Goal: Transaction & Acquisition: Purchase product/service

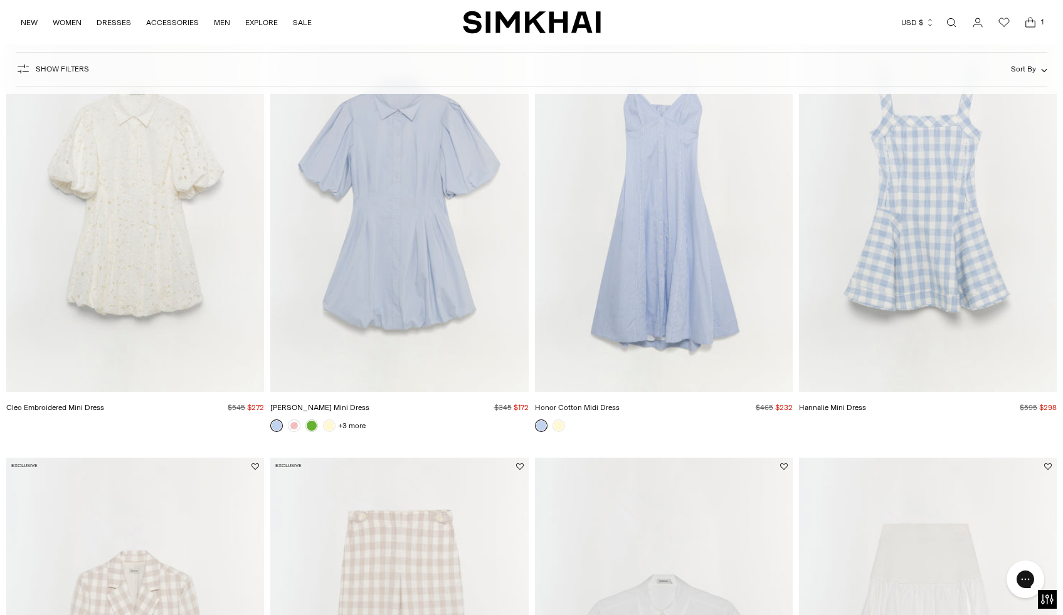
scroll to position [935, 0]
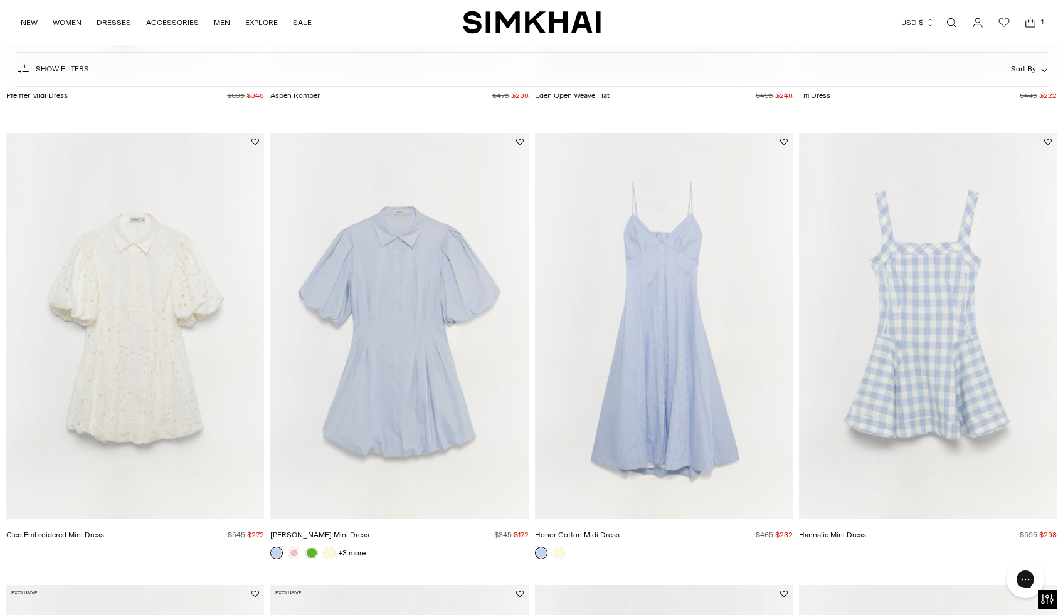
click at [0, 0] on img "Cleo Cotton Mini Dress" at bounding box center [0, 0] width 0 height 0
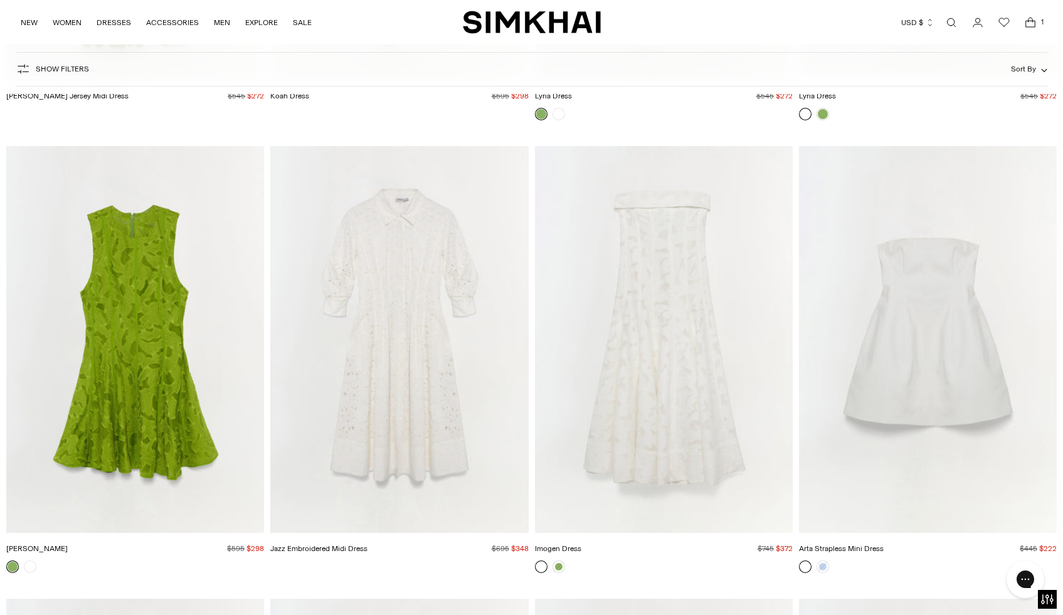
scroll to position [14441, 0]
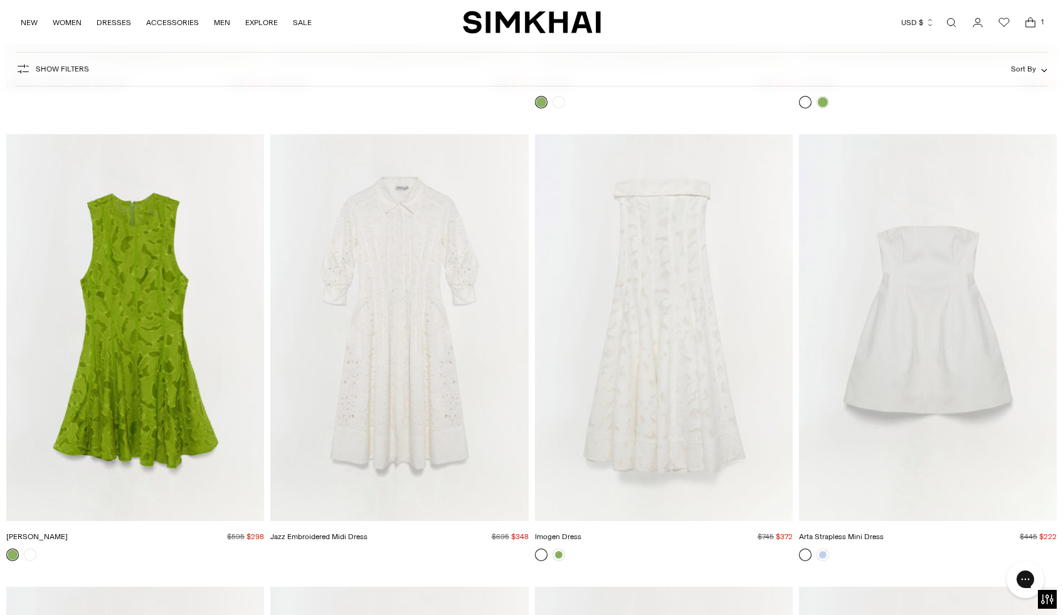
click at [0, 0] on img "Jazz Embroidered Midi Dress" at bounding box center [0, 0] width 0 height 0
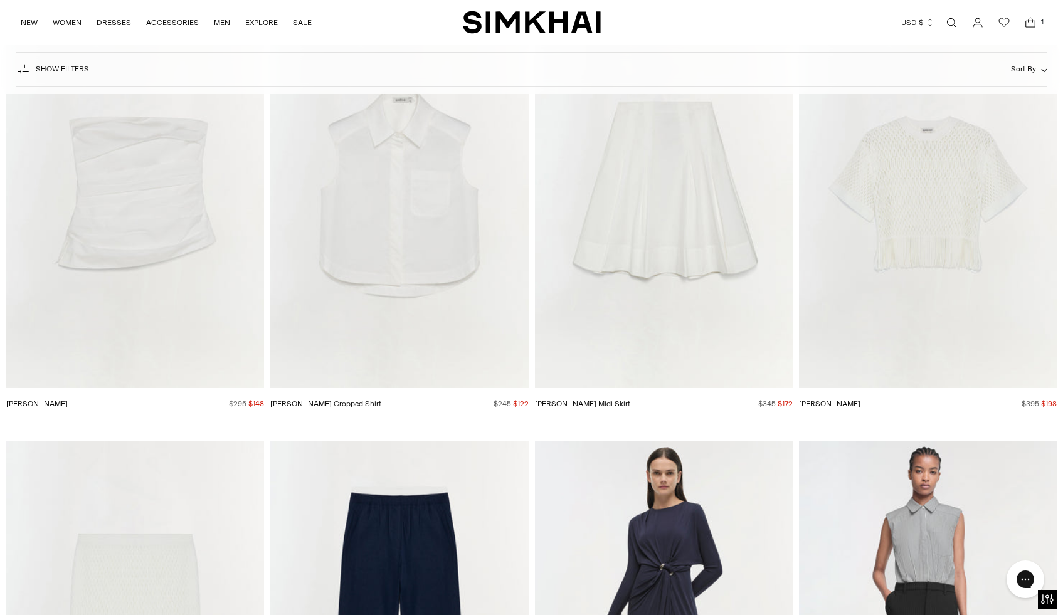
scroll to position [19397, 0]
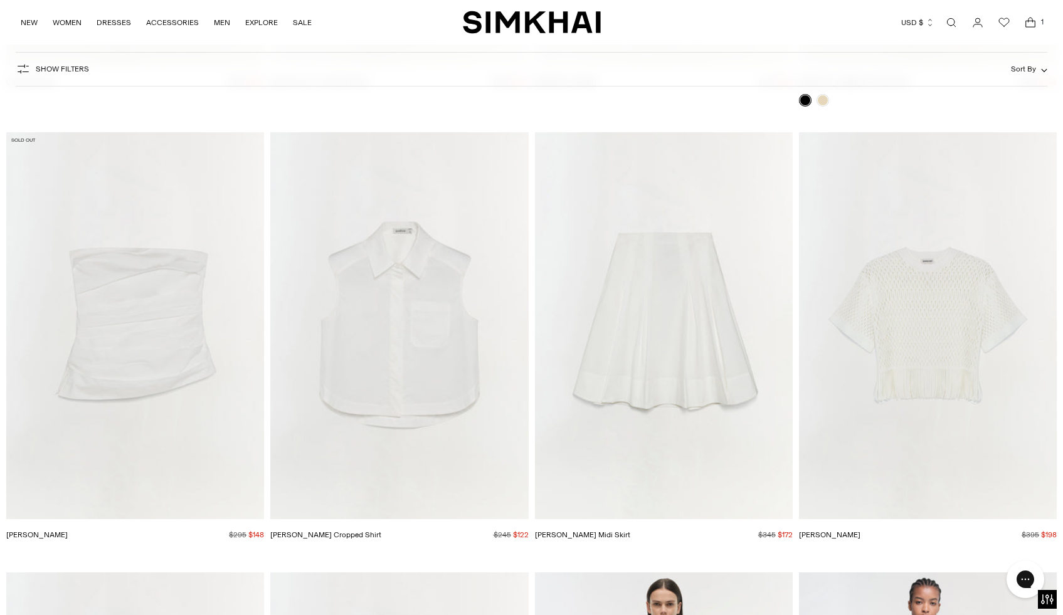
click at [0, 0] on img "Samantha Cotton Midi Skirt" at bounding box center [0, 0] width 0 height 0
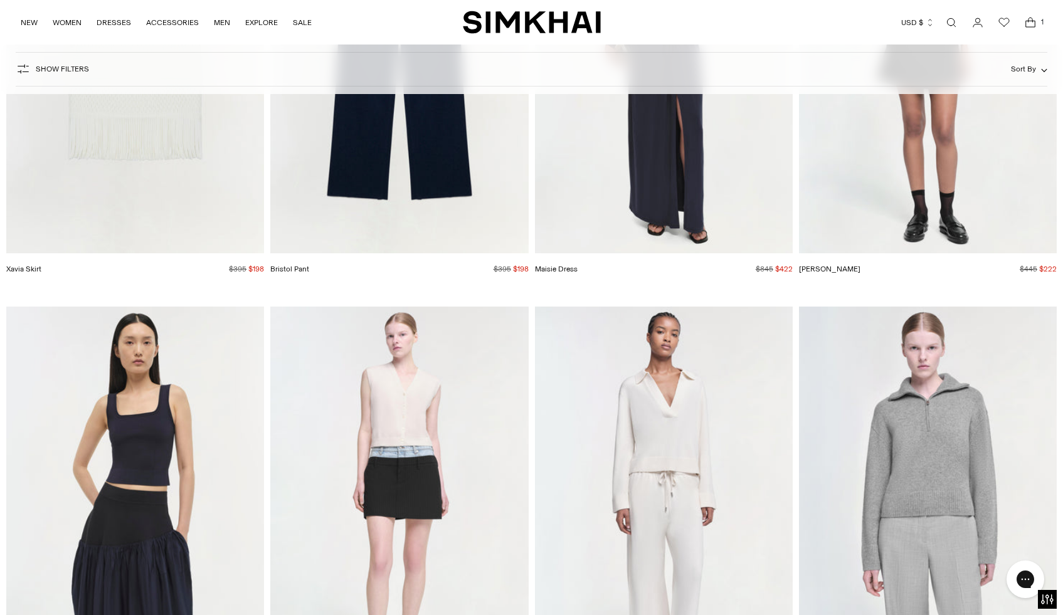
scroll to position [20139, 0]
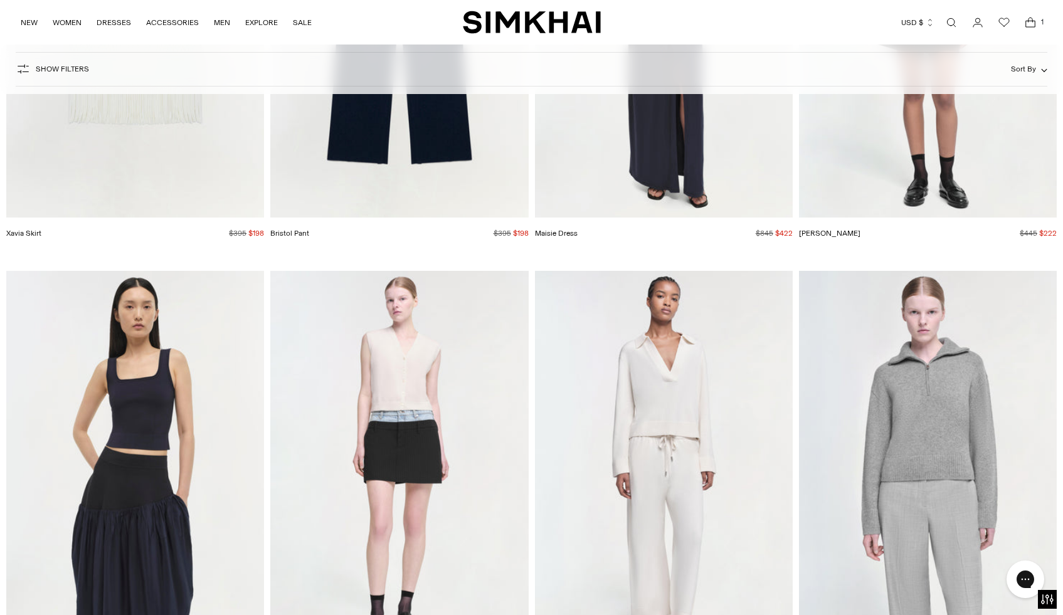
click at [0, 0] on img "Celine Cashmere Pant" at bounding box center [0, 0] width 0 height 0
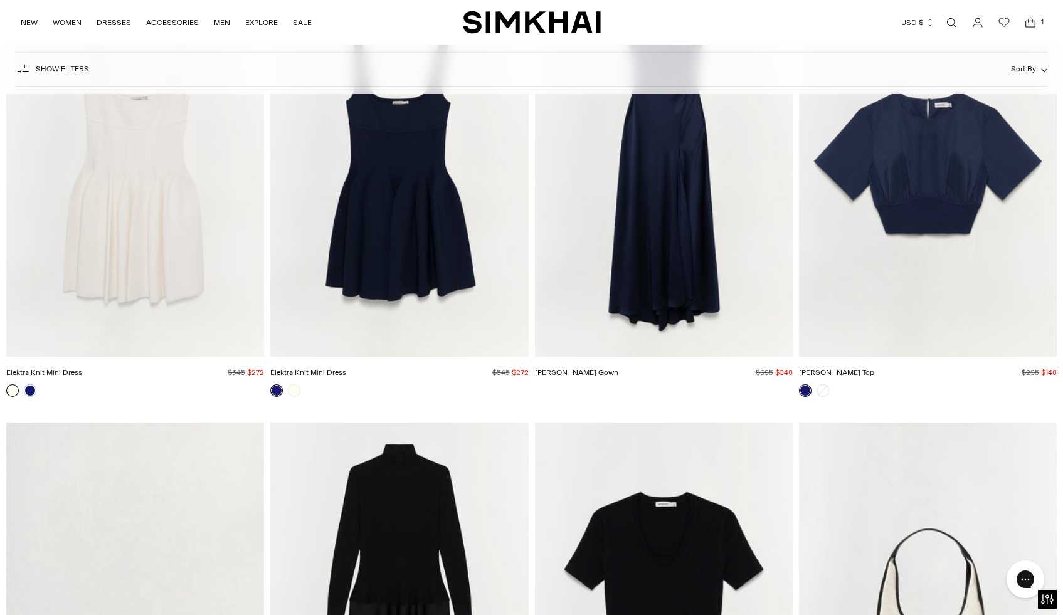
scroll to position [0, 0]
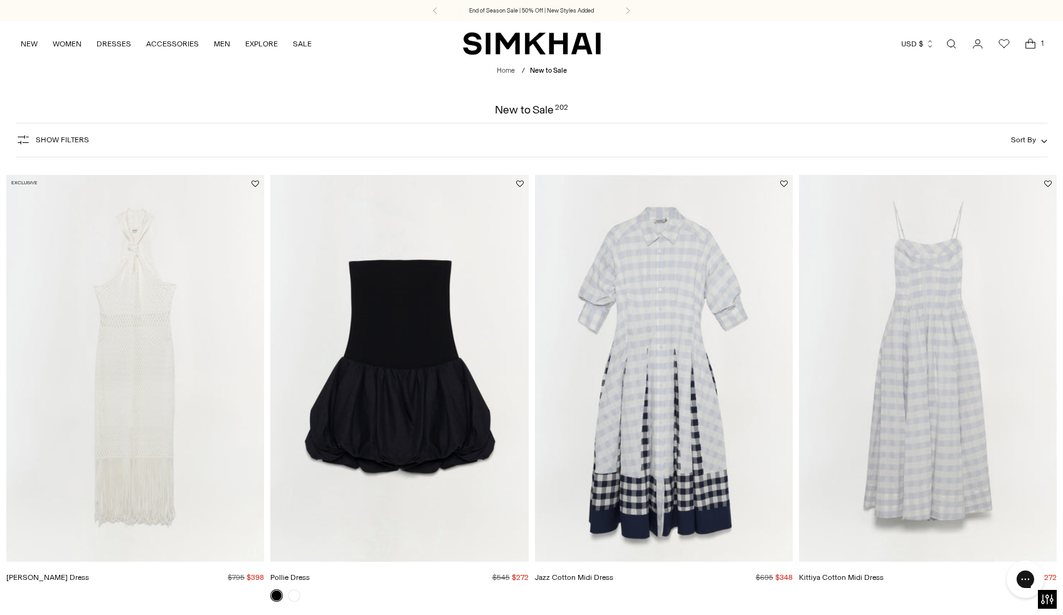
click at [0, 0] on img "Jazz Cotton Midi Dress" at bounding box center [0, 0] width 0 height 0
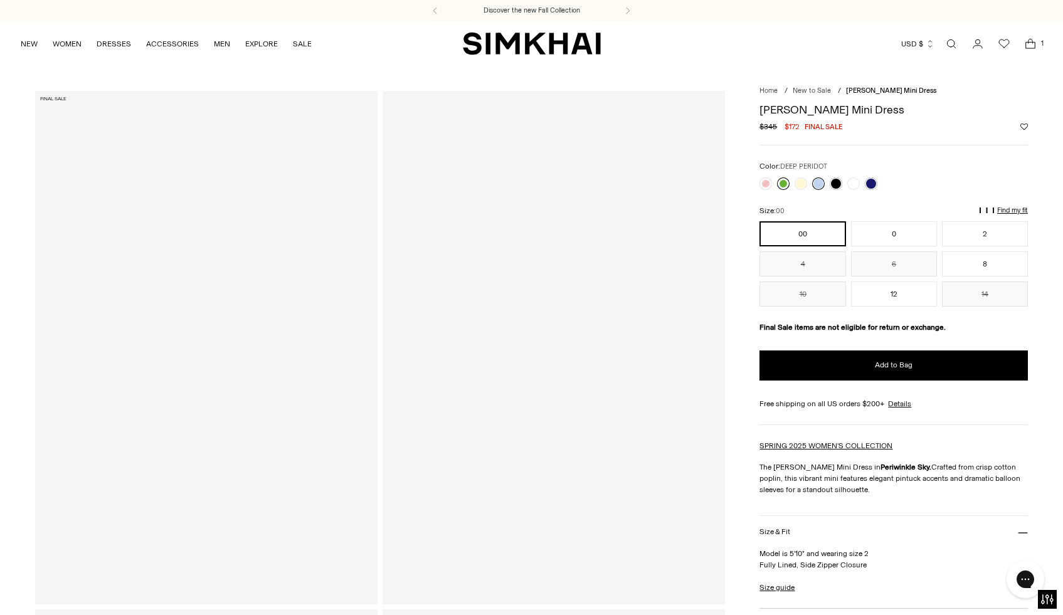
click at [779, 182] on link at bounding box center [783, 183] width 13 height 13
click at [857, 183] on link at bounding box center [853, 183] width 13 height 13
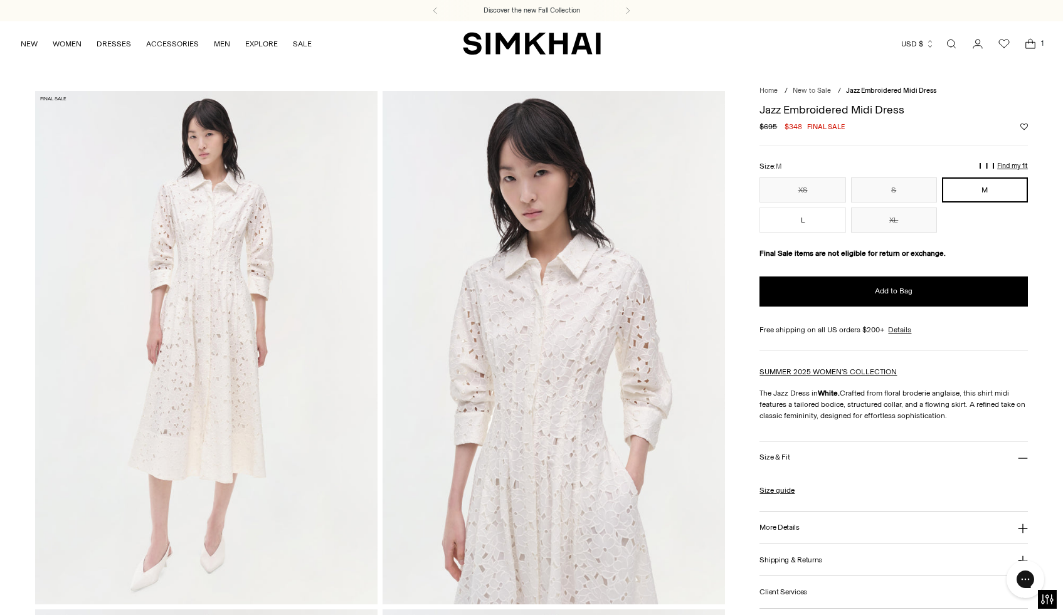
click at [179, 257] on img at bounding box center [206, 348] width 342 height 514
click at [628, 365] on img at bounding box center [554, 348] width 342 height 514
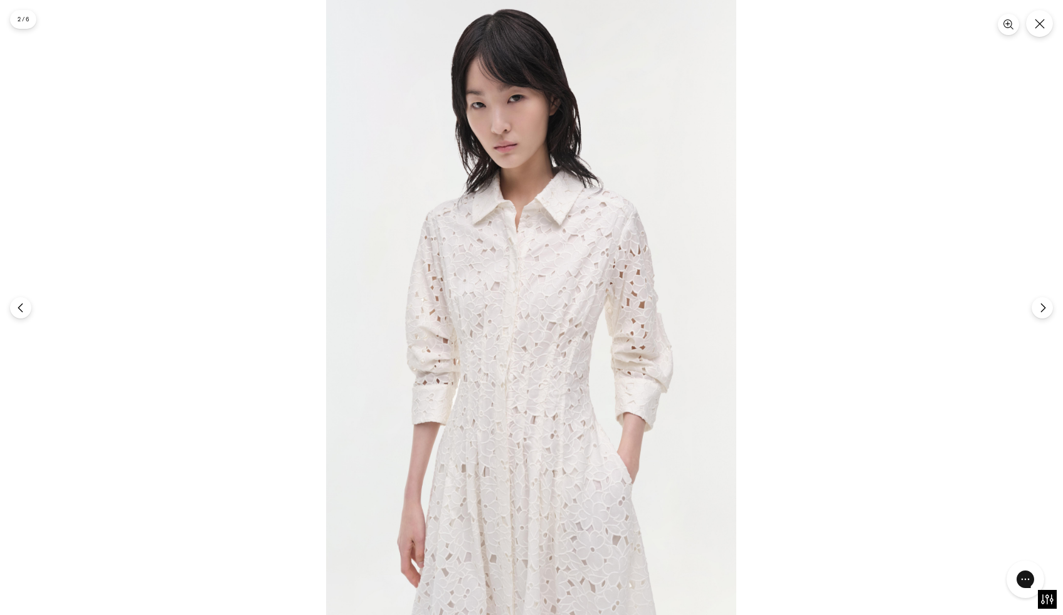
scroll to position [232, 0]
click at [1044, 309] on icon "Next" at bounding box center [1042, 307] width 4 height 9
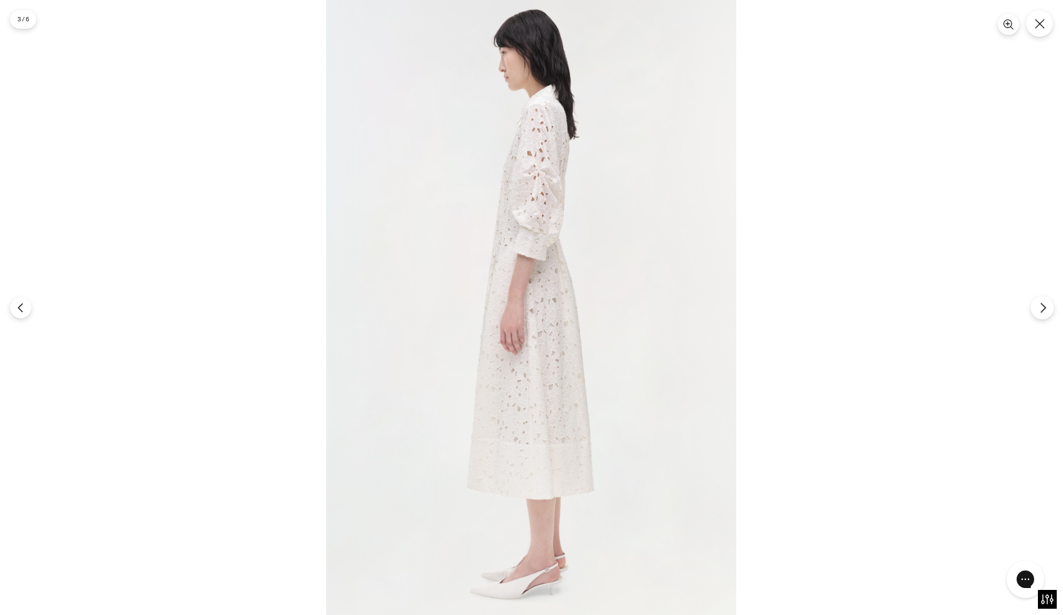
click at [1044, 309] on icon "Next" at bounding box center [1042, 307] width 4 height 9
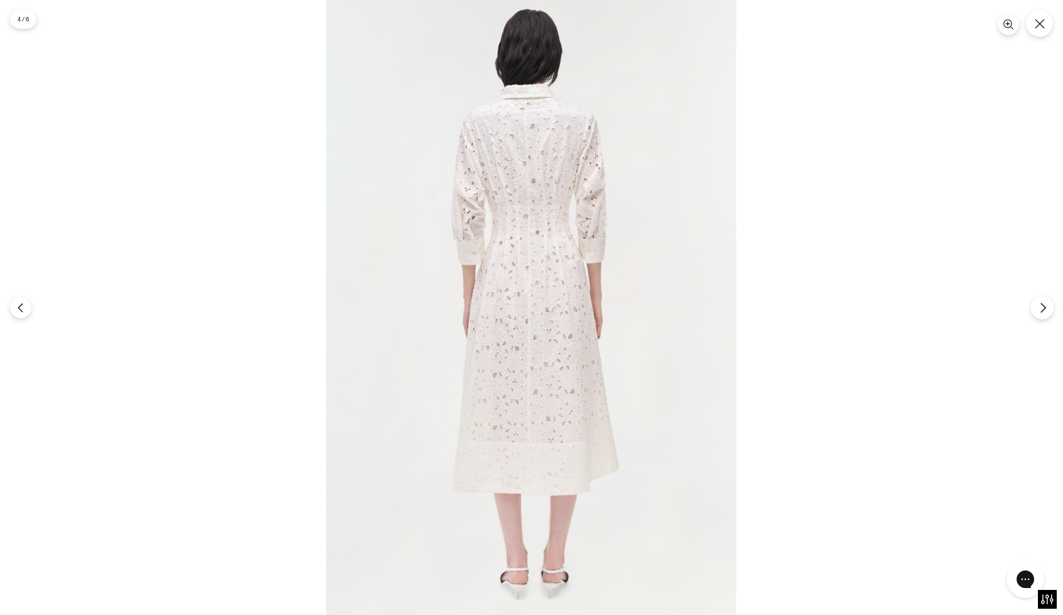
click at [1044, 309] on icon "Next" at bounding box center [1042, 307] width 4 height 9
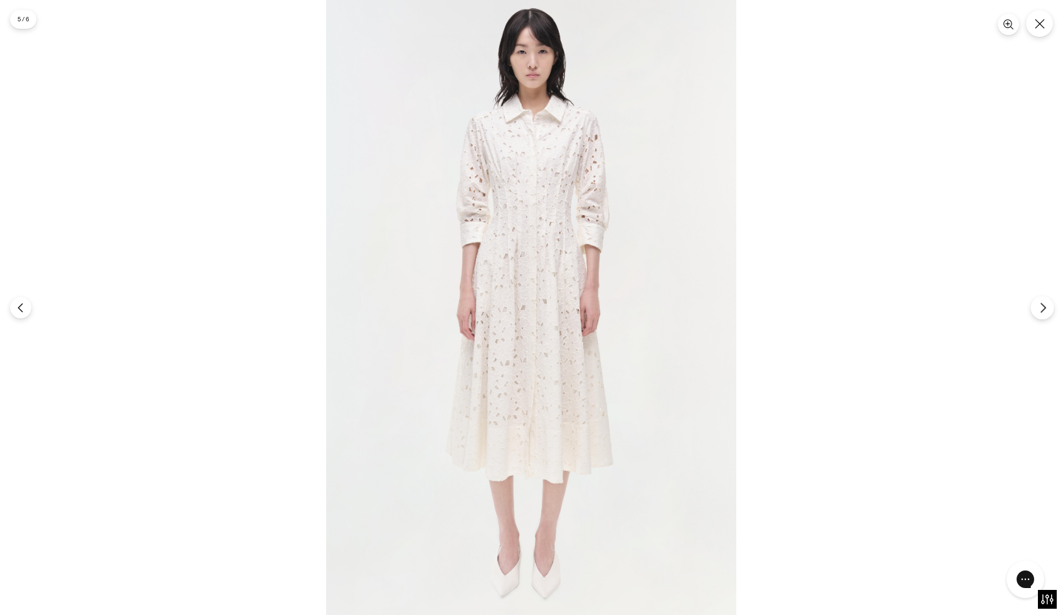
click at [1044, 309] on icon "Next" at bounding box center [1042, 307] width 11 height 11
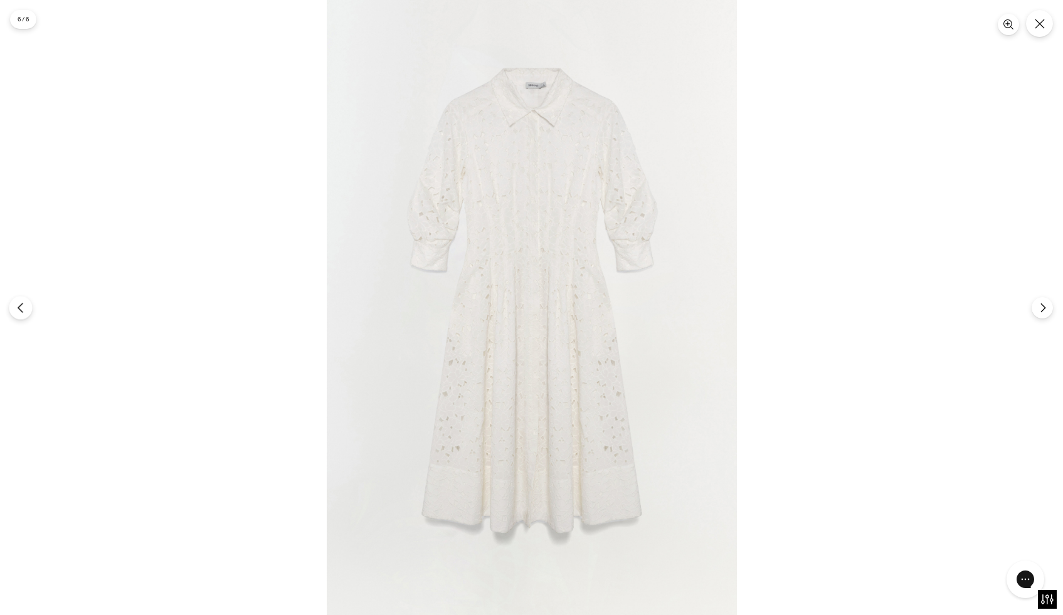
click at [19, 310] on icon "Previous" at bounding box center [20, 307] width 11 height 11
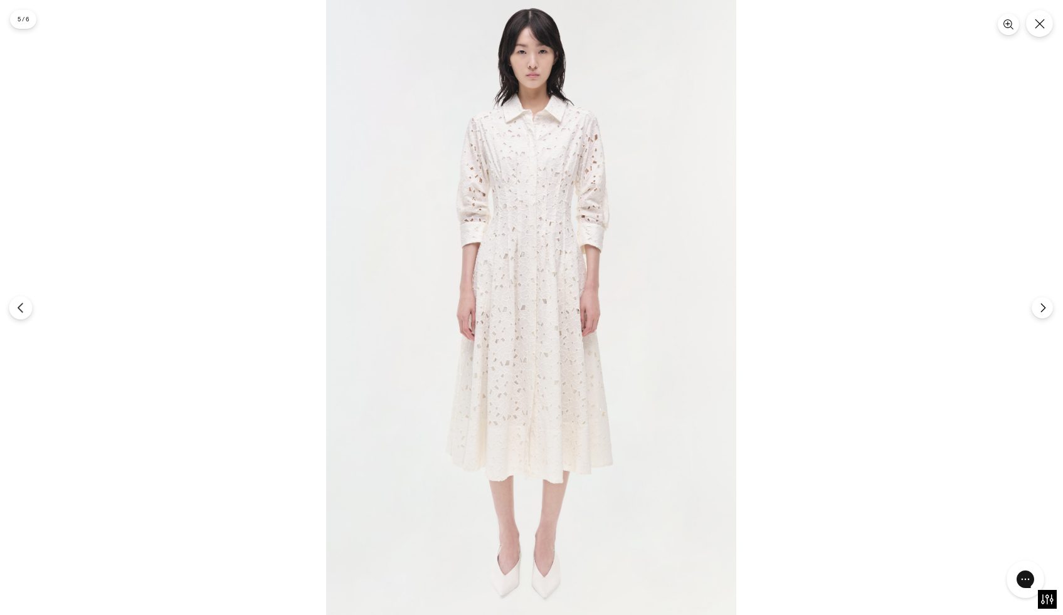
click at [19, 310] on icon "Previous" at bounding box center [20, 307] width 11 height 11
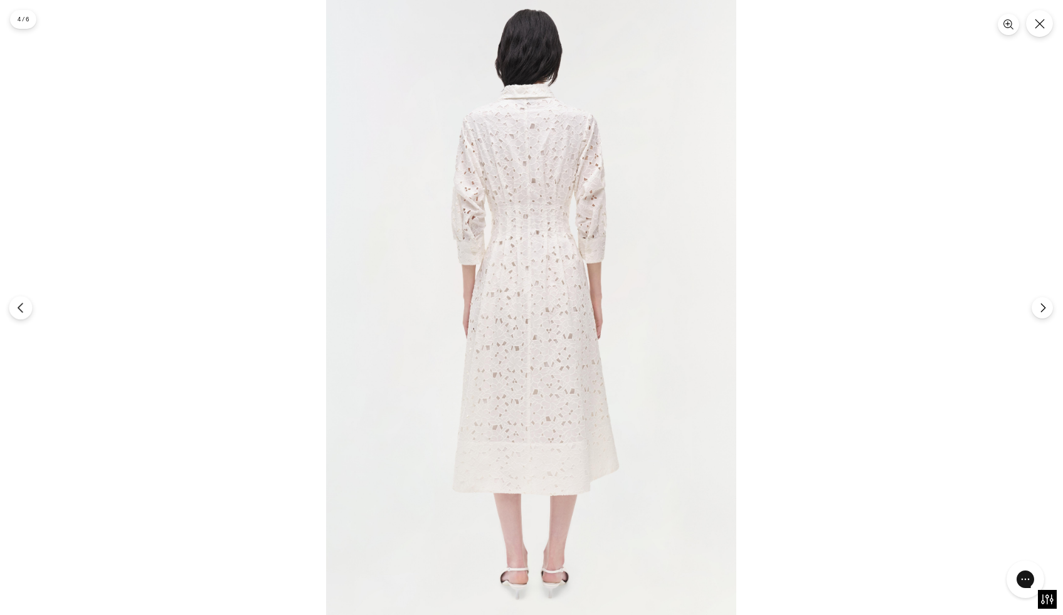
click at [19, 310] on icon "Previous" at bounding box center [20, 307] width 11 height 11
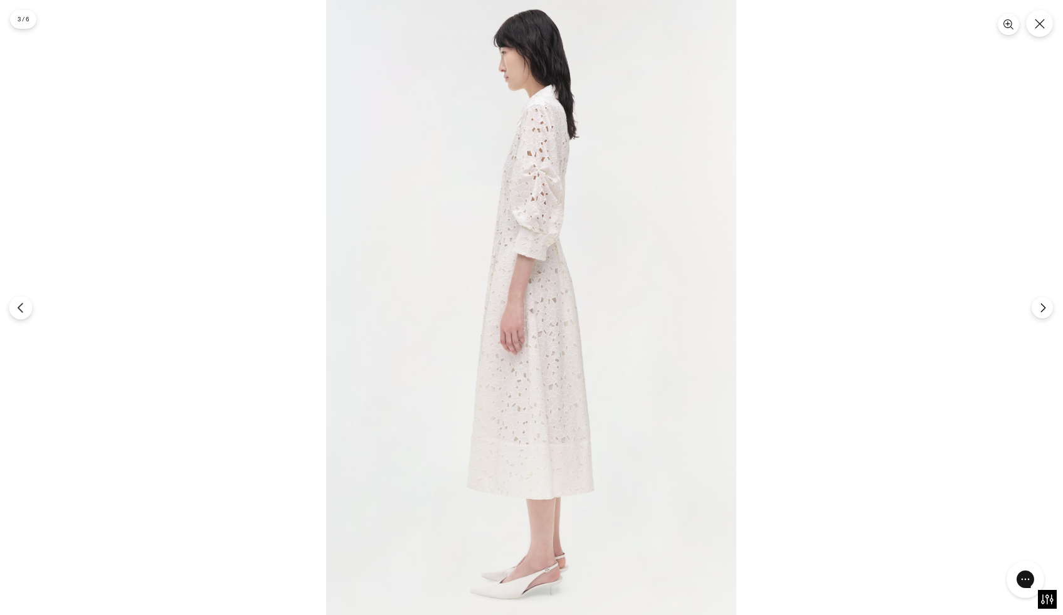
click at [19, 310] on icon "Previous" at bounding box center [20, 307] width 11 height 11
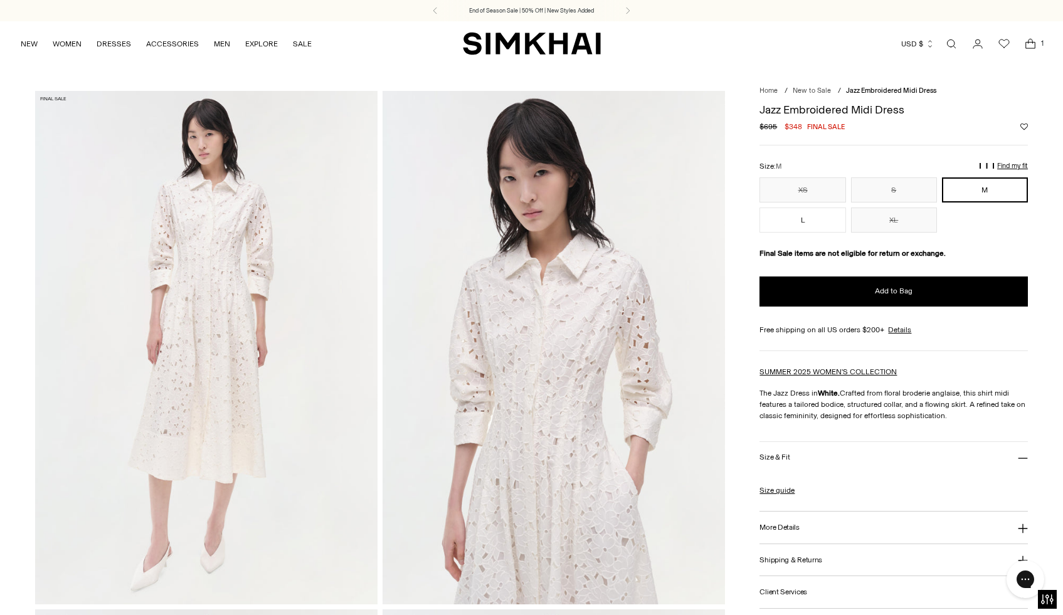
click at [986, 196] on button "M" at bounding box center [985, 189] width 86 height 25
click at [829, 224] on button "L" at bounding box center [803, 220] width 86 height 25
click at [967, 182] on button "M" at bounding box center [985, 189] width 86 height 25
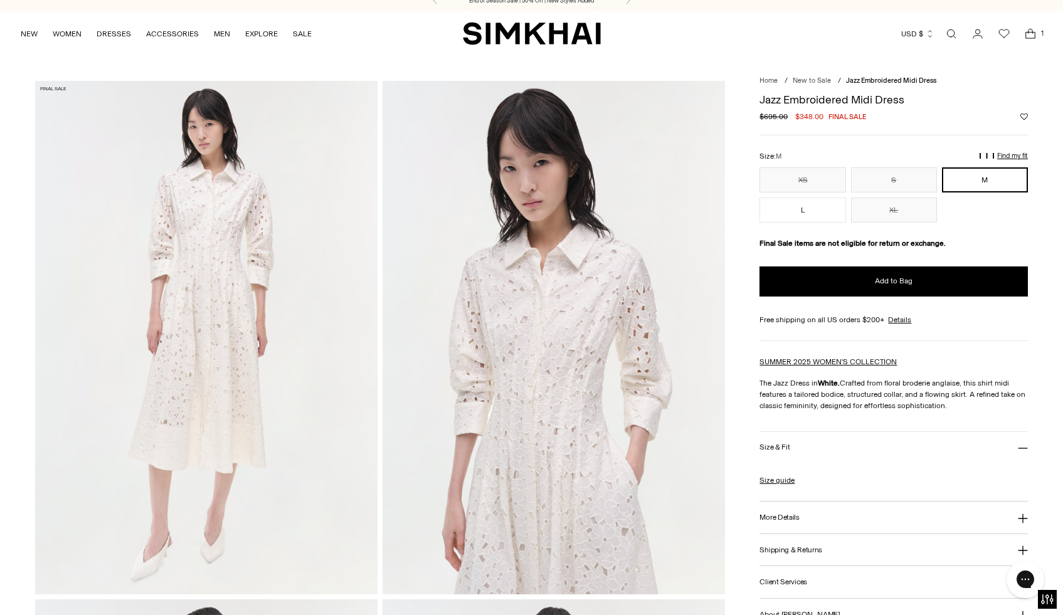
scroll to position [9, 0]
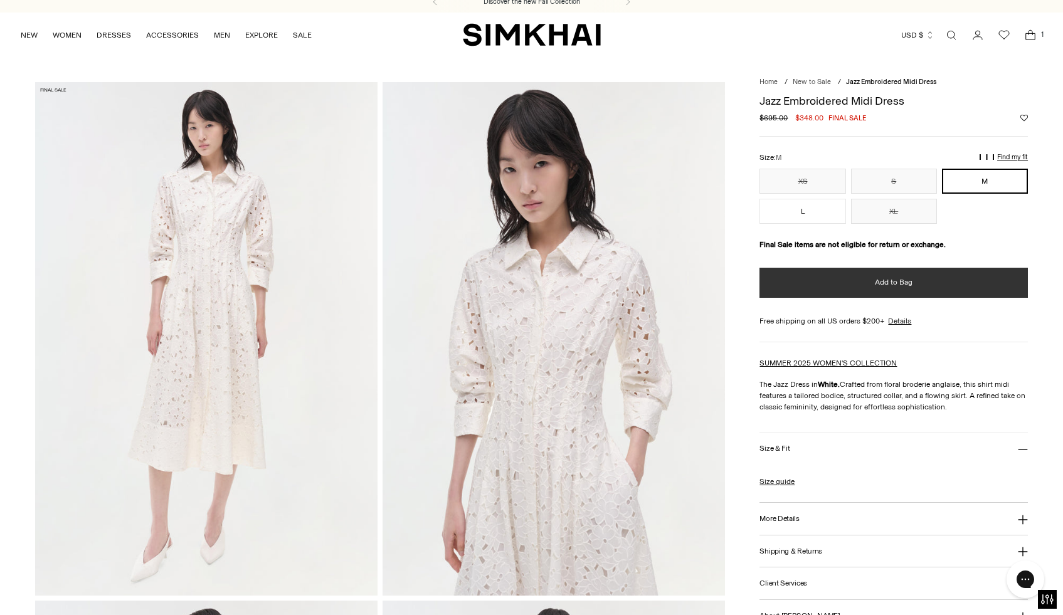
click at [903, 282] on span "Add to Bag" at bounding box center [894, 282] width 38 height 11
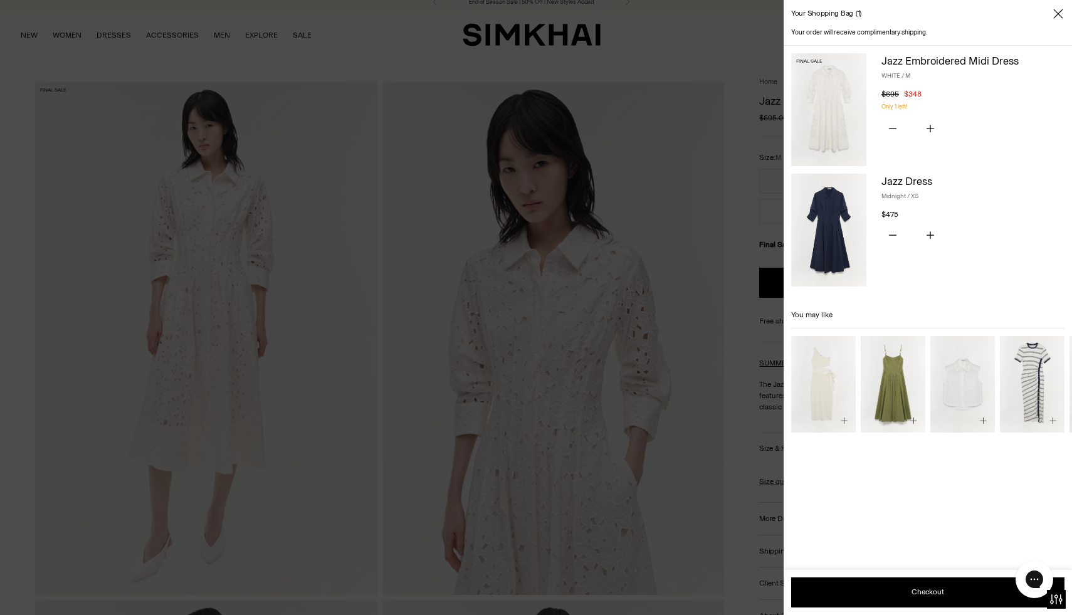
click at [1061, 14] on icon "Close" at bounding box center [1059, 14] width 10 height 13
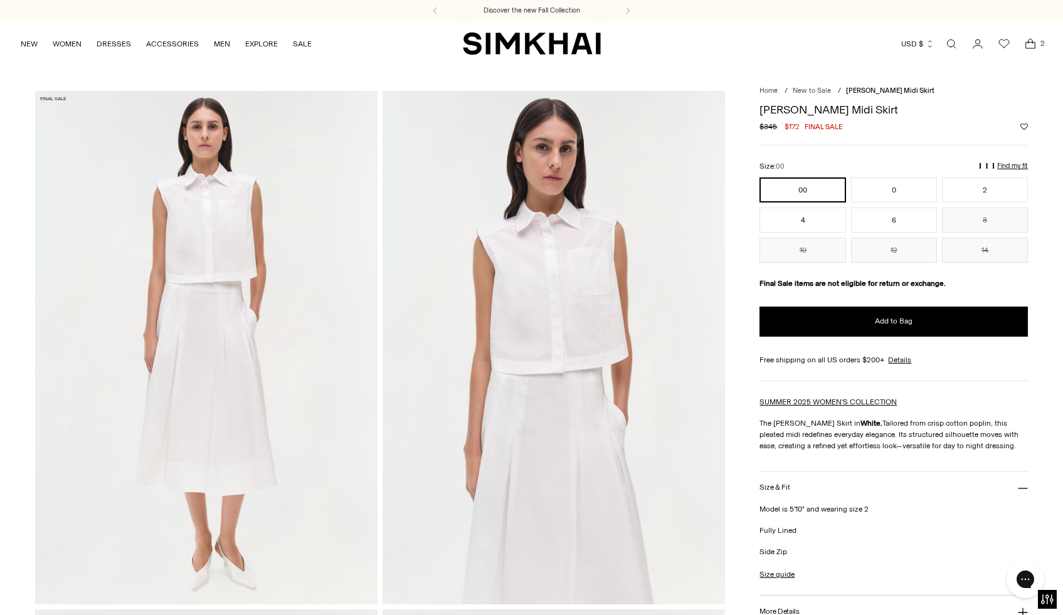
click at [838, 166] on p "Find my fit" at bounding box center [830, 171] width 14 height 23
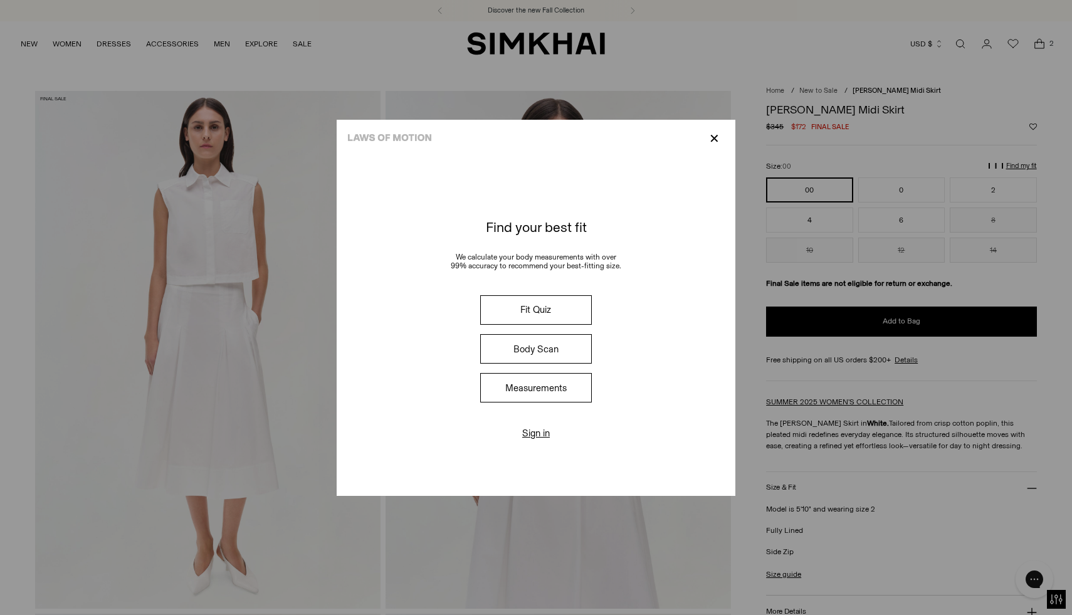
click at [567, 305] on button "Fit Quiz" at bounding box center [536, 309] width 112 height 29
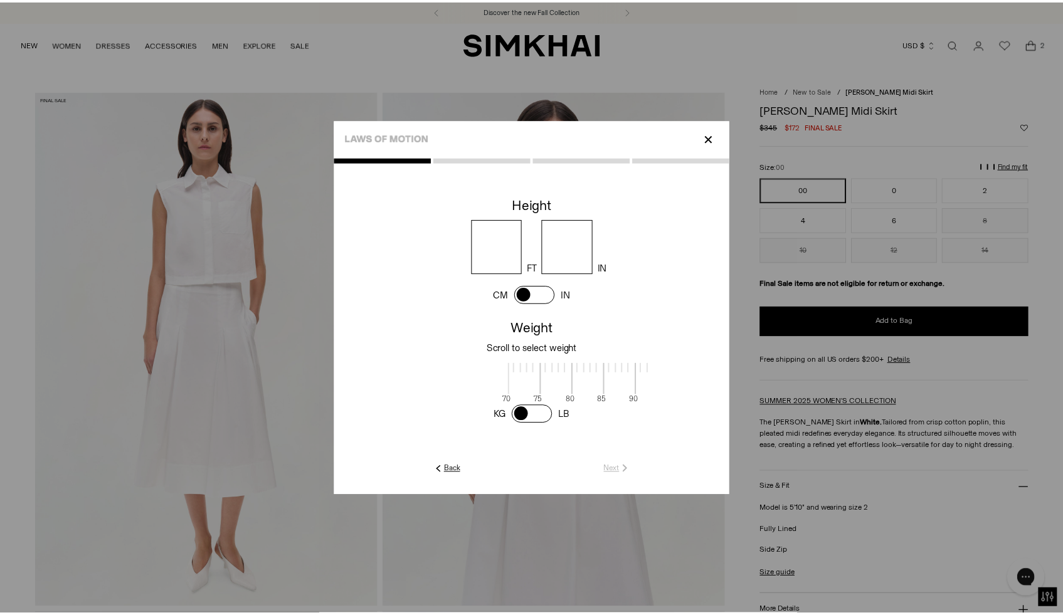
scroll to position [1, 408]
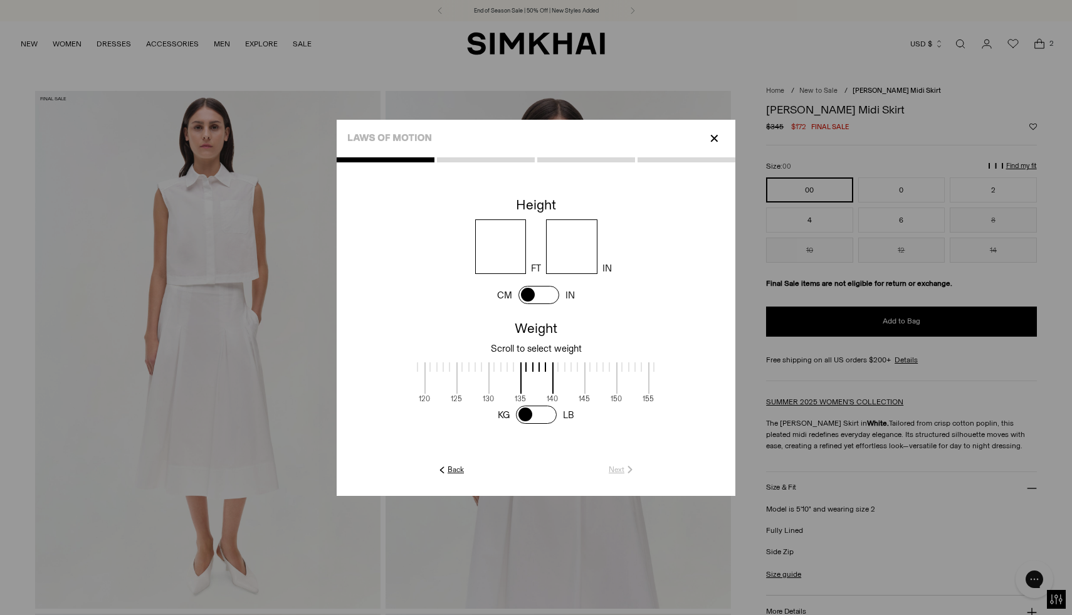
click at [546, 294] on span at bounding box center [539, 295] width 41 height 18
drag, startPoint x: 525, startPoint y: 295, endPoint x: 560, endPoint y: 296, distance: 35.1
click at [560, 296] on div "CM IN" at bounding box center [536, 295] width 90 height 24
click at [531, 290] on span at bounding box center [539, 295] width 41 height 18
click at [716, 137] on p "✕" at bounding box center [714, 138] width 17 height 21
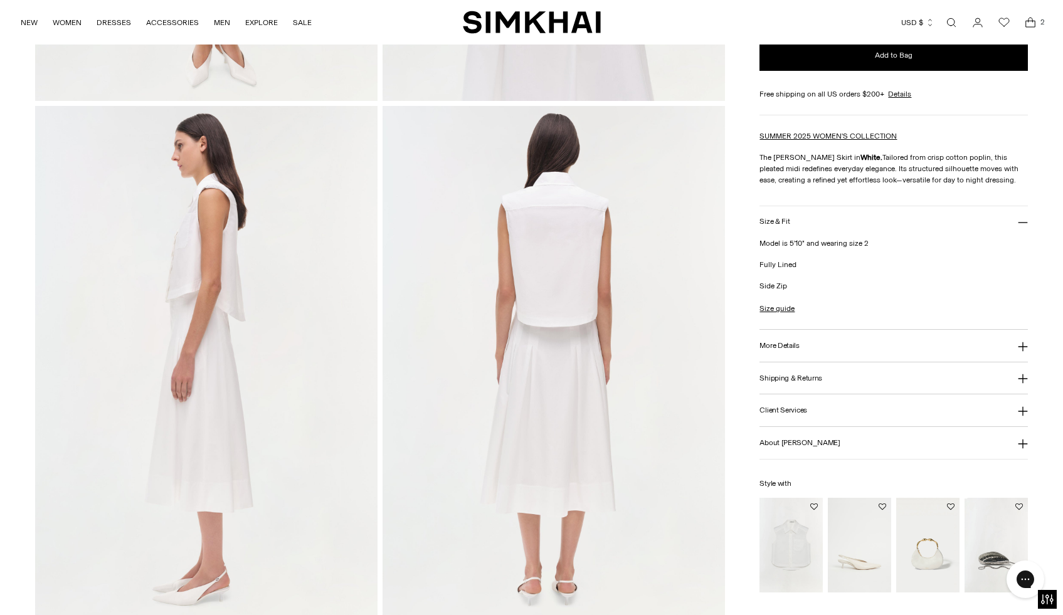
scroll to position [500, 0]
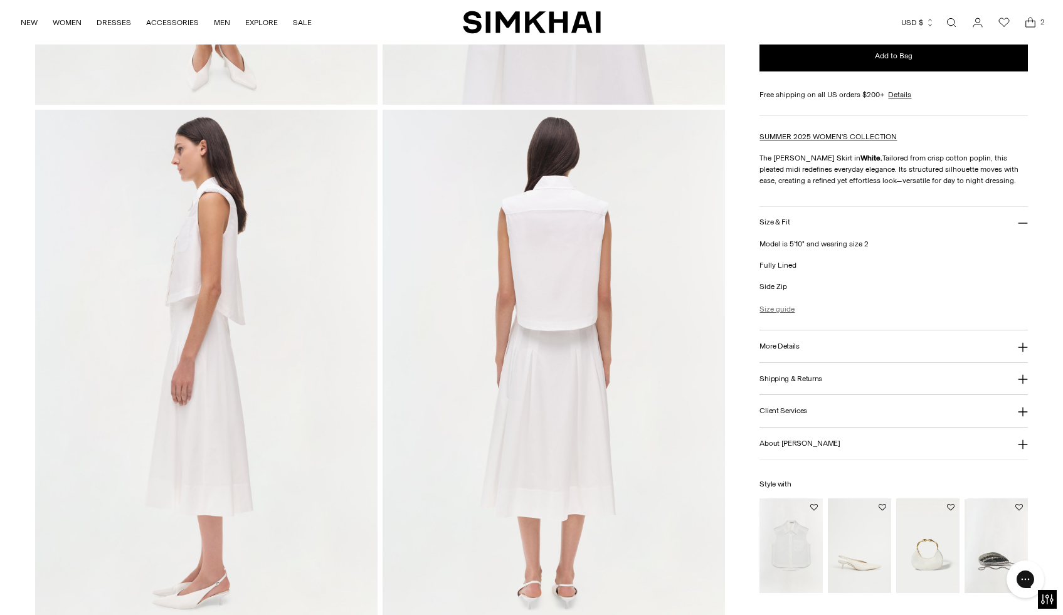
click at [771, 311] on link "Size guide" at bounding box center [777, 309] width 35 height 11
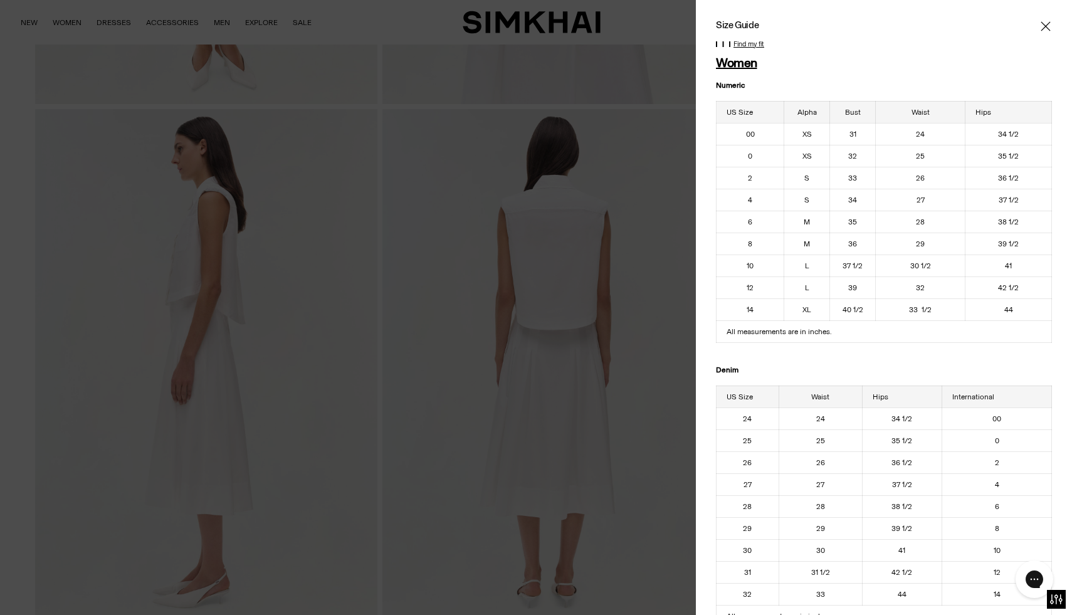
click at [1041, 24] on icon "Close" at bounding box center [1046, 26] width 10 height 13
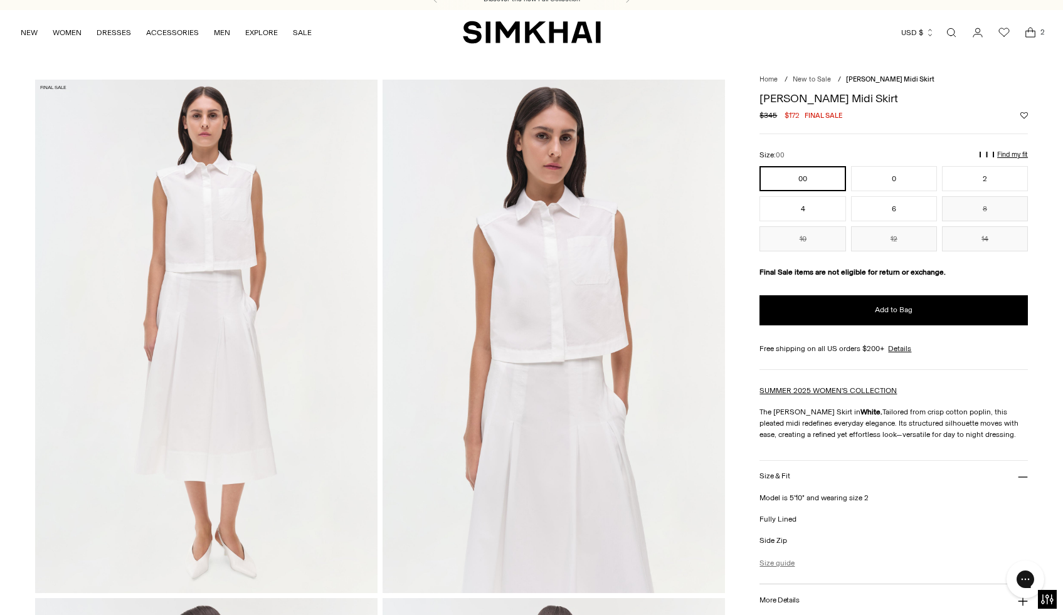
scroll to position [0, 0]
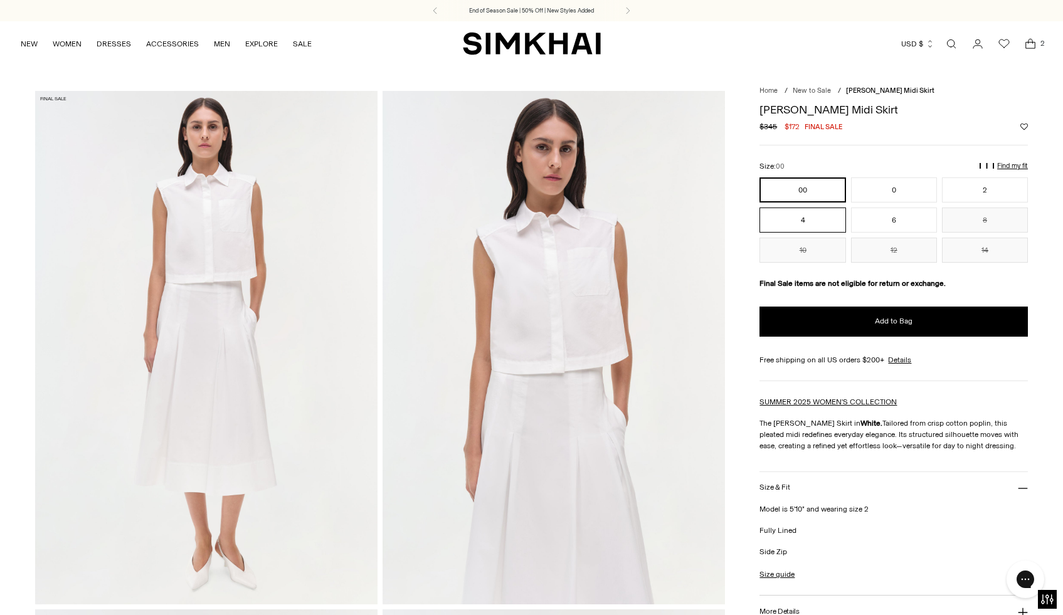
click at [816, 219] on button "4" at bounding box center [803, 220] width 86 height 25
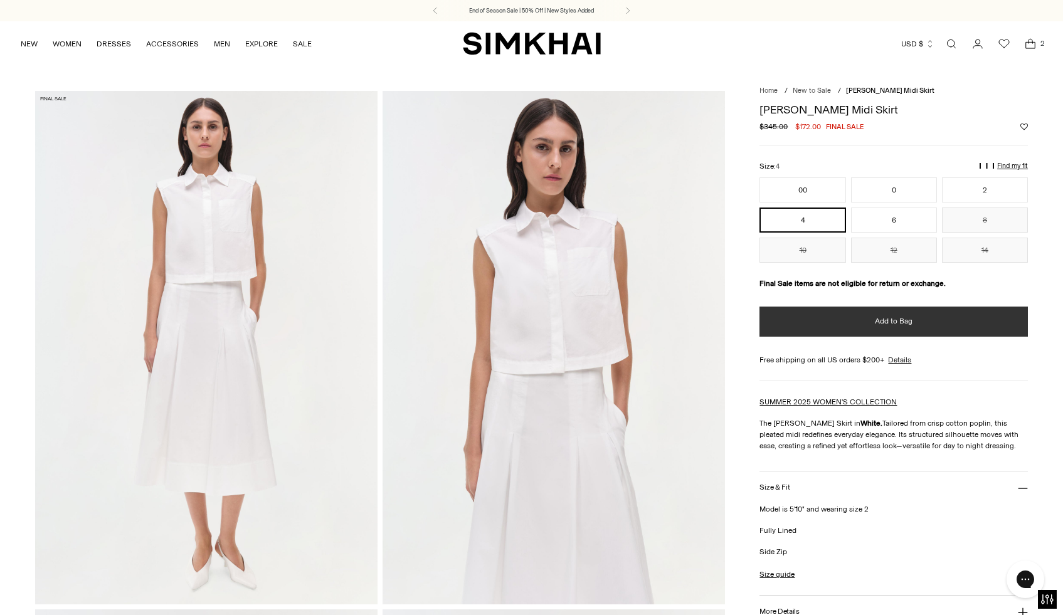
click at [859, 332] on button "Add to Bag" at bounding box center [894, 322] width 268 height 30
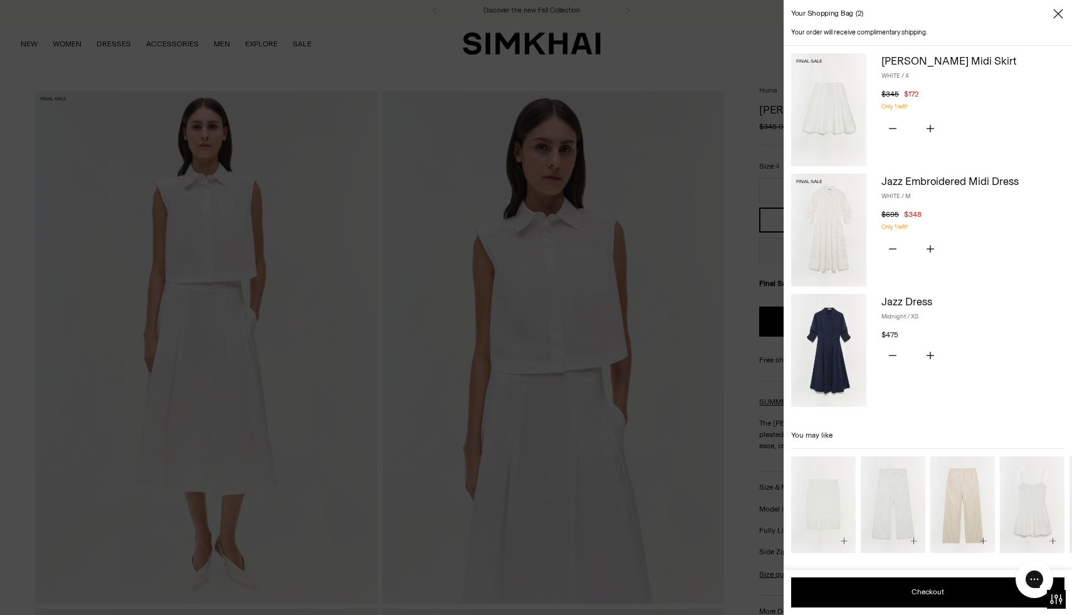
click at [1059, 13] on icon "Close" at bounding box center [1059, 14] width 10 height 13
